Goal: Transaction & Acquisition: Purchase product/service

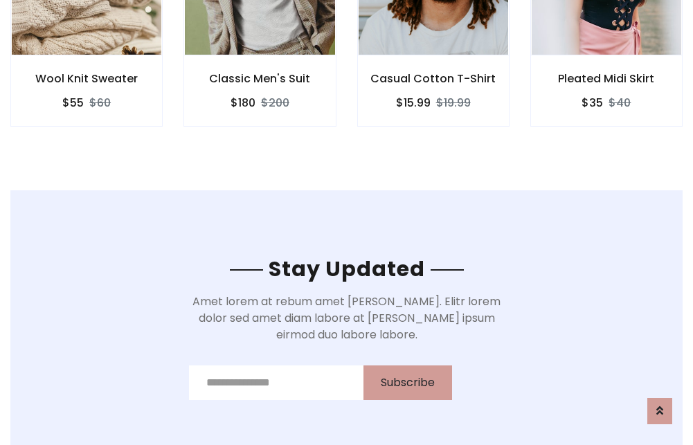
scroll to position [2085, 0]
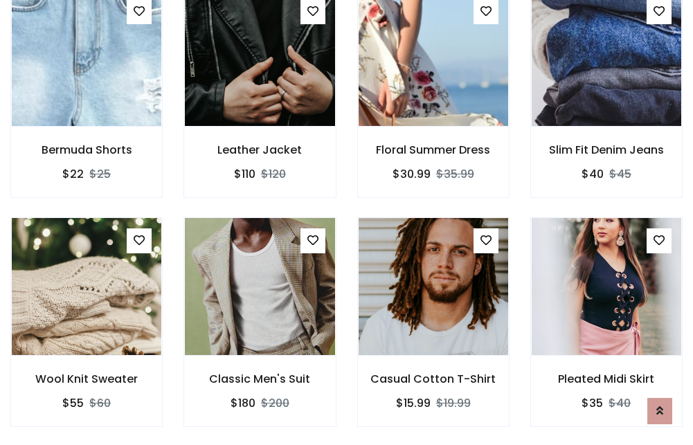
click at [347, 222] on div "Casual Cotton T-Shirt $15.99 $19.99" at bounding box center [433, 331] width 173 height 229
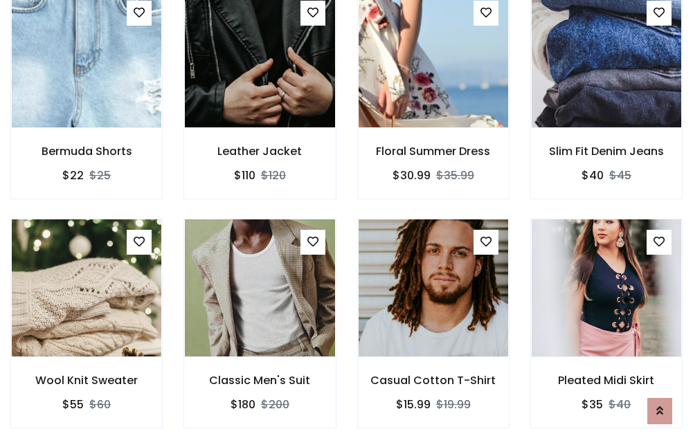
click at [347, 222] on div "Casual Cotton T-Shirt $15.99 $19.99" at bounding box center [433, 333] width 173 height 229
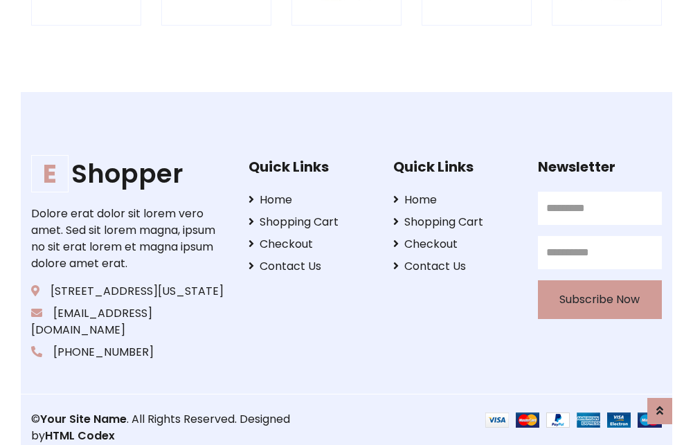
scroll to position [2636, 0]
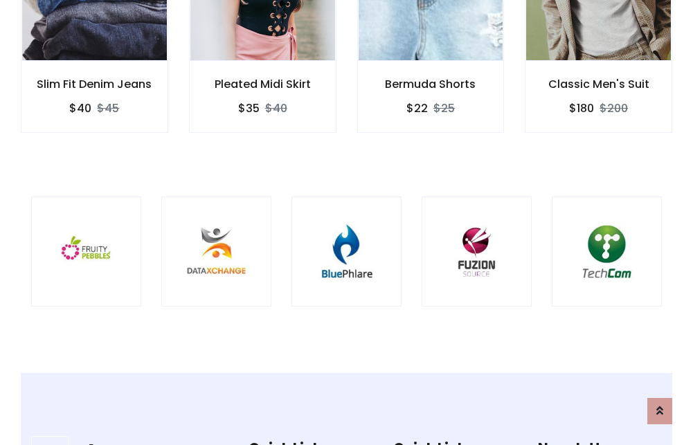
click at [346, 222] on img at bounding box center [346, 251] width 75 height 75
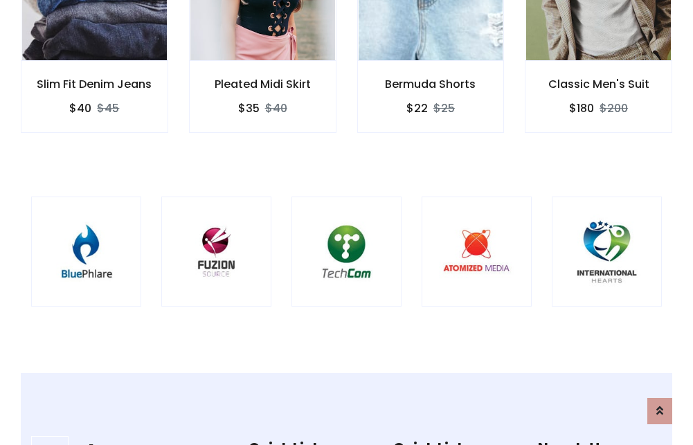
click at [346, 222] on img at bounding box center [346, 251] width 75 height 75
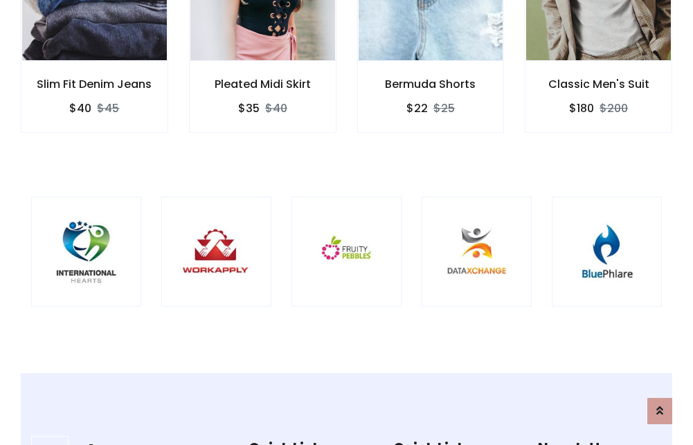
scroll to position [0, 0]
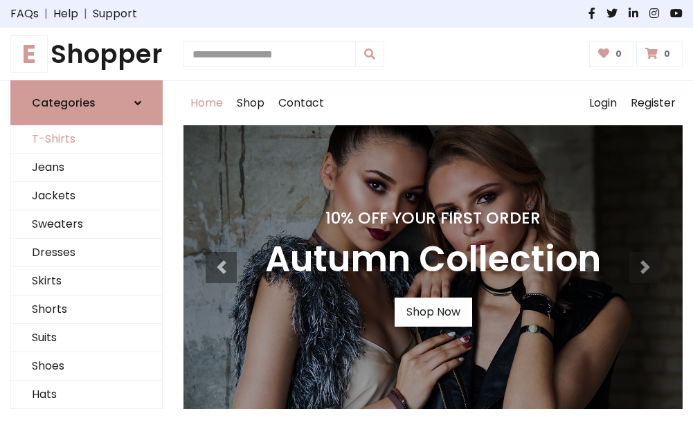
click at [87, 140] on link "T-Shirts" at bounding box center [86, 139] width 151 height 28
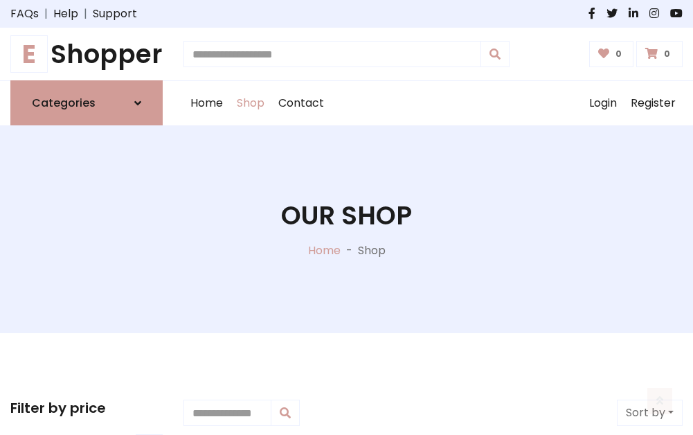
scroll to position [555, 0]
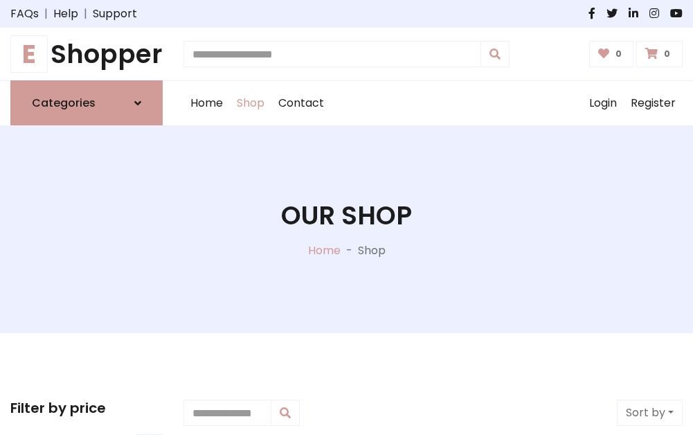
click at [87, 54] on h1 "E Shopper" at bounding box center [86, 54] width 152 height 30
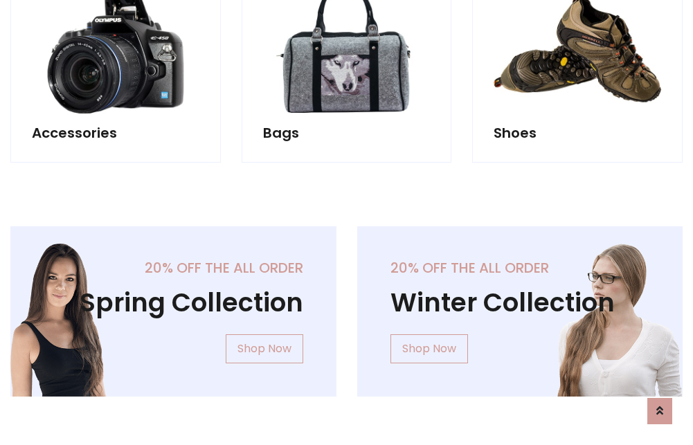
scroll to position [1345, 0]
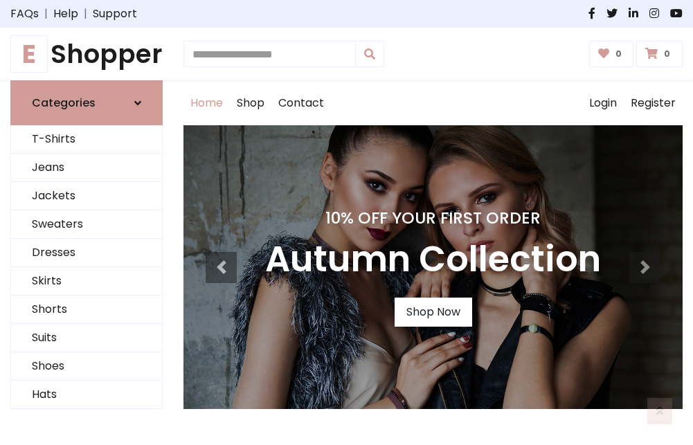
scroll to position [454, 0]
